Goal: Information Seeking & Learning: Learn about a topic

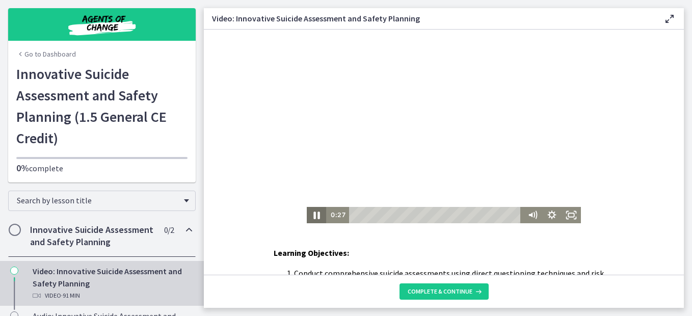
click at [314, 213] on icon "Pause" at bounding box center [316, 214] width 23 height 19
click at [308, 219] on icon "Play Video" at bounding box center [316, 215] width 19 height 16
